Goal: Information Seeking & Learning: Learn about a topic

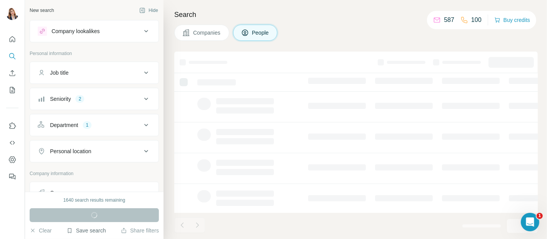
click at [84, 227] on button "Save search" at bounding box center [86, 231] width 39 height 8
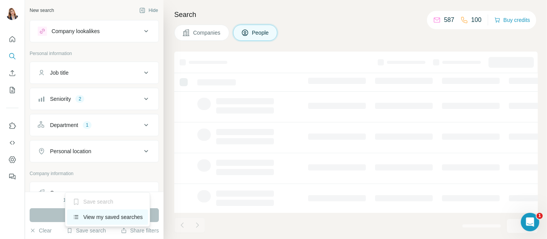
click at [89, 217] on div "View my saved searches" at bounding box center [107, 216] width 81 height 15
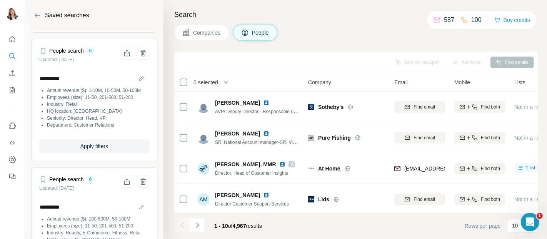
scroll to position [128, 0]
click at [91, 149] on span "Apply filters" at bounding box center [94, 146] width 28 height 8
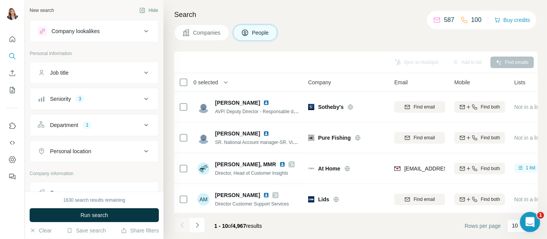
drag, startPoint x: 527, startPoint y: 222, endPoint x: 527, endPoint y: 172, distance: 50.0
click at [527, 212] on html at bounding box center [529, 221] width 18 height 18
click at [513, 228] on p "10" at bounding box center [515, 226] width 6 height 8
click at [517, 168] on p "60" at bounding box center [517, 167] width 6 height 8
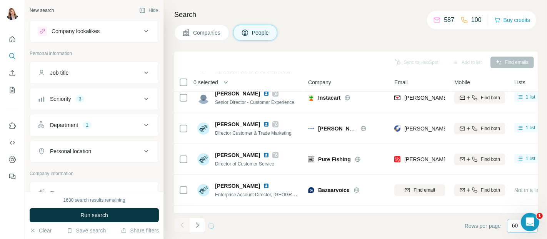
scroll to position [191, 0]
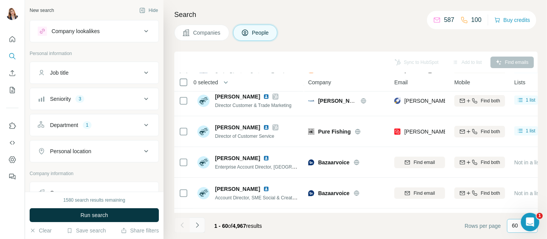
click at [200, 221] on button "Navigate to next page" at bounding box center [197, 224] width 15 height 15
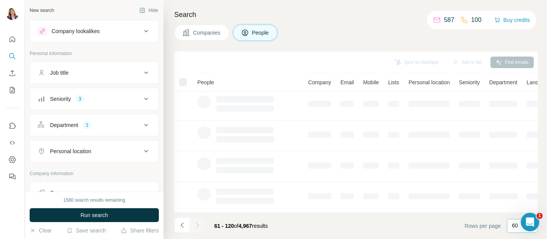
click at [200, 221] on div at bounding box center [197, 224] width 15 height 15
click at [200, 221] on button "Navigate to next page" at bounding box center [197, 224] width 15 height 15
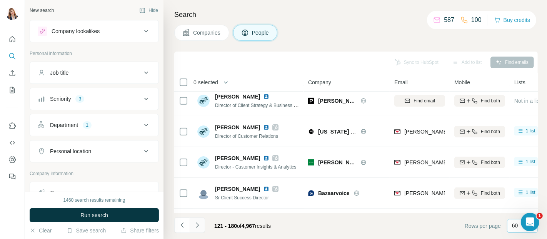
click at [200, 221] on button "Navigate to next page" at bounding box center [197, 224] width 15 height 15
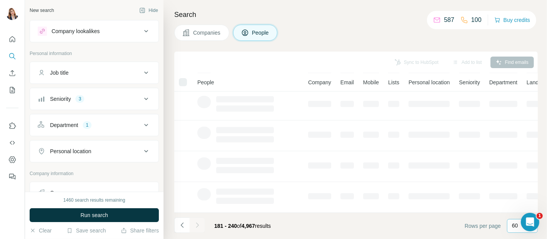
click at [200, 221] on div at bounding box center [197, 224] width 15 height 15
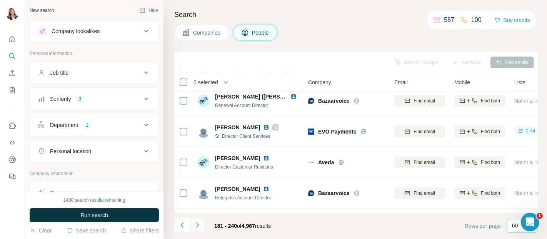
click at [200, 221] on div at bounding box center [197, 224] width 15 height 15
click at [200, 221] on button "Navigate to next page" at bounding box center [197, 224] width 15 height 15
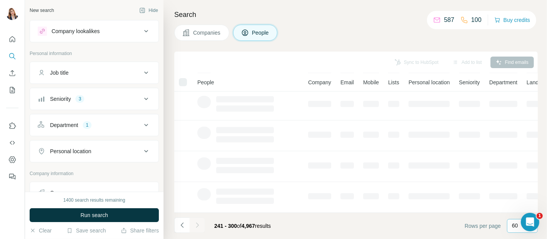
click at [200, 221] on div at bounding box center [197, 224] width 15 height 15
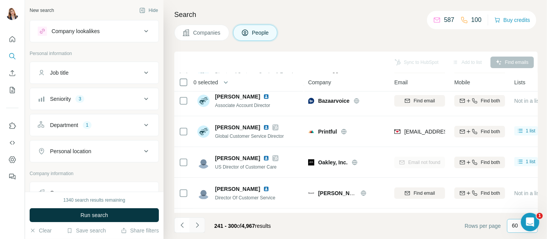
click at [200, 221] on div at bounding box center [197, 224] width 15 height 15
click at [200, 221] on button "Navigate to next page" at bounding box center [197, 224] width 15 height 15
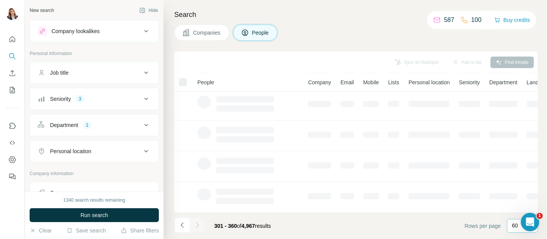
click at [200, 221] on div at bounding box center [197, 224] width 15 height 15
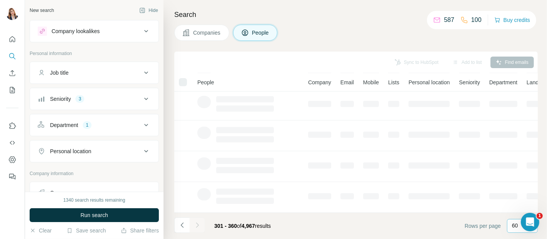
click at [200, 221] on div at bounding box center [197, 224] width 15 height 15
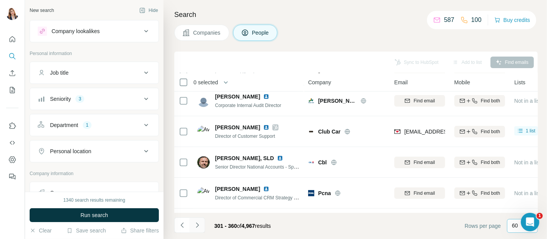
click at [200, 221] on button "Navigate to next page" at bounding box center [197, 224] width 15 height 15
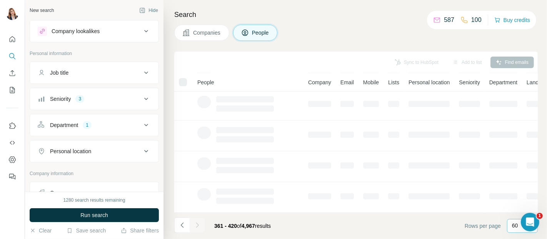
click at [200, 221] on div at bounding box center [197, 224] width 15 height 15
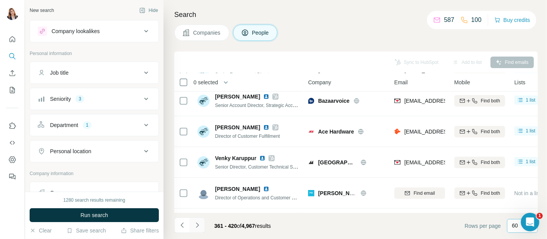
click at [200, 221] on button "Navigate to next page" at bounding box center [197, 224] width 15 height 15
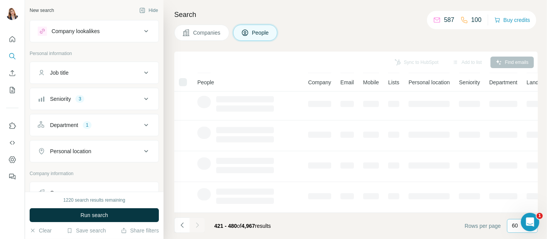
click at [200, 221] on div at bounding box center [197, 224] width 15 height 15
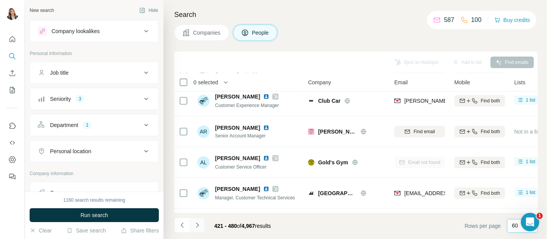
click at [200, 221] on button "Navigate to next page" at bounding box center [197, 224] width 15 height 15
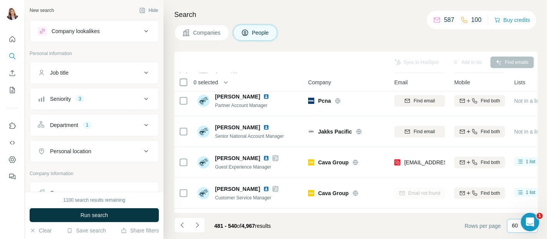
click at [381, 23] on div "Search Companies People Sync to HubSpot Add to list Find emails 0 selected Peop…" at bounding box center [356, 119] width 384 height 239
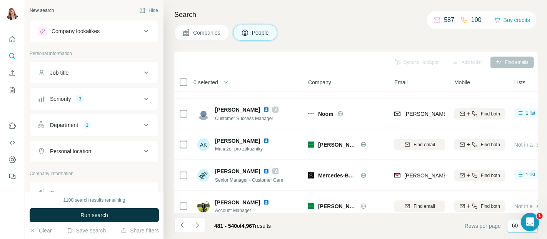
scroll to position [1026, 0]
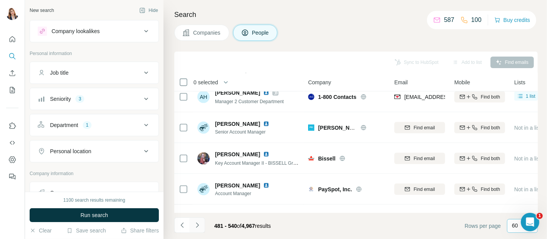
click at [195, 224] on icon "Navigate to next page" at bounding box center [198, 225] width 8 height 8
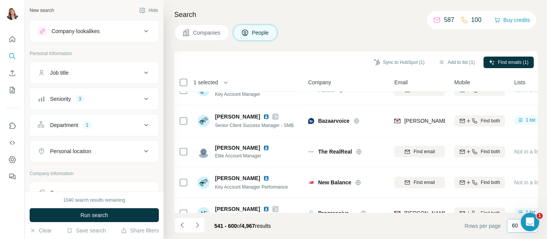
scroll to position [1730, 0]
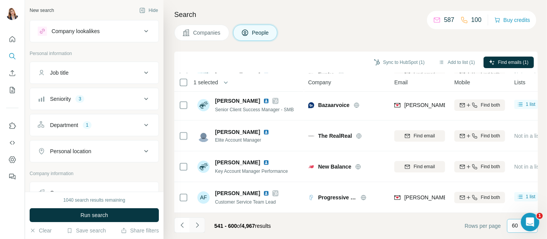
click at [197, 222] on icon "Navigate to next page" at bounding box center [198, 225] width 8 height 8
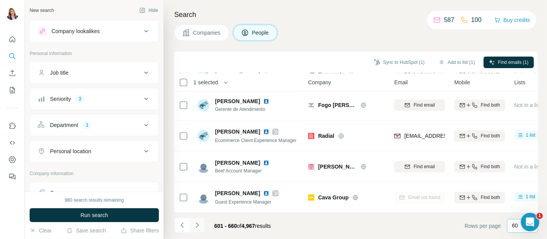
click at [195, 223] on icon "Navigate to next page" at bounding box center [198, 225] width 8 height 8
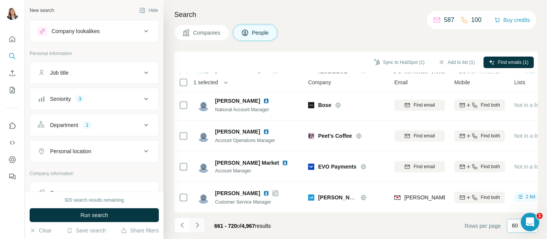
click at [195, 219] on button "Navigate to next page" at bounding box center [197, 224] width 15 height 15
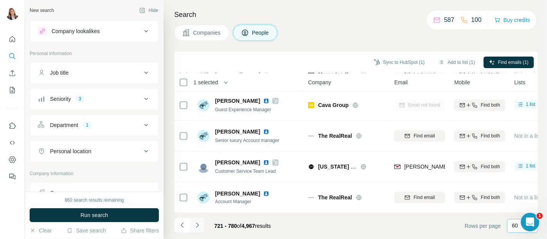
click at [197, 225] on icon "Navigate to next page" at bounding box center [198, 225] width 8 height 8
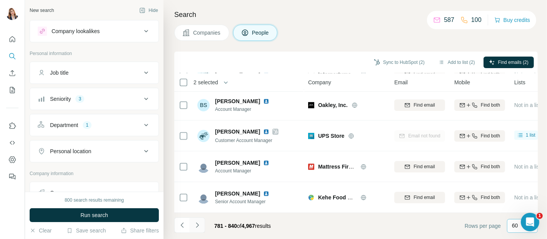
click at [197, 220] on button "Navigate to next page" at bounding box center [197, 224] width 15 height 15
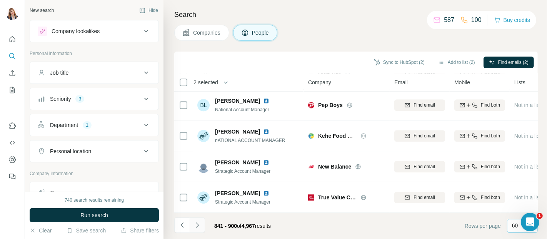
click at [198, 221] on icon "Navigate to next page" at bounding box center [198, 225] width 8 height 8
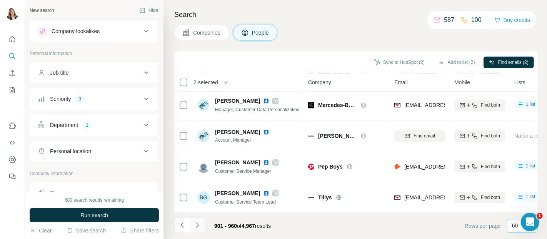
click at [197, 222] on icon "Navigate to next page" at bounding box center [198, 225] width 8 height 8
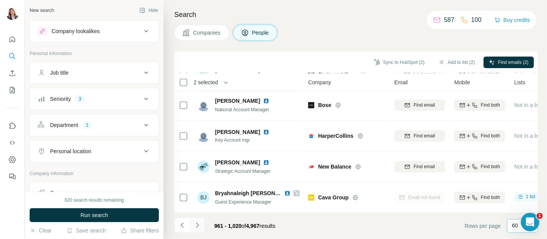
click at [194, 226] on icon "Navigate to next page" at bounding box center [198, 225] width 8 height 8
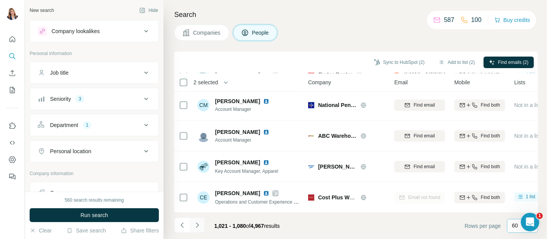
click at [195, 223] on icon "Navigate to next page" at bounding box center [198, 225] width 8 height 8
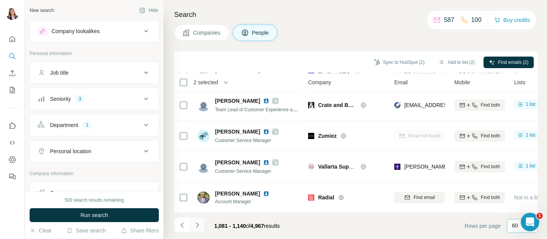
click at [194, 222] on icon "Navigate to next page" at bounding box center [198, 225] width 8 height 8
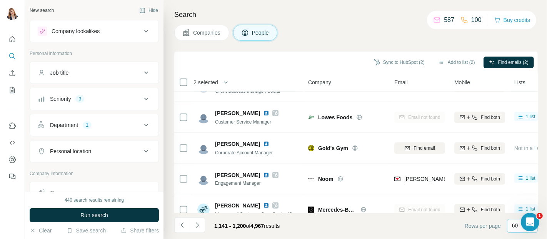
scroll to position [556, 0]
